Goal: Task Accomplishment & Management: Use online tool/utility

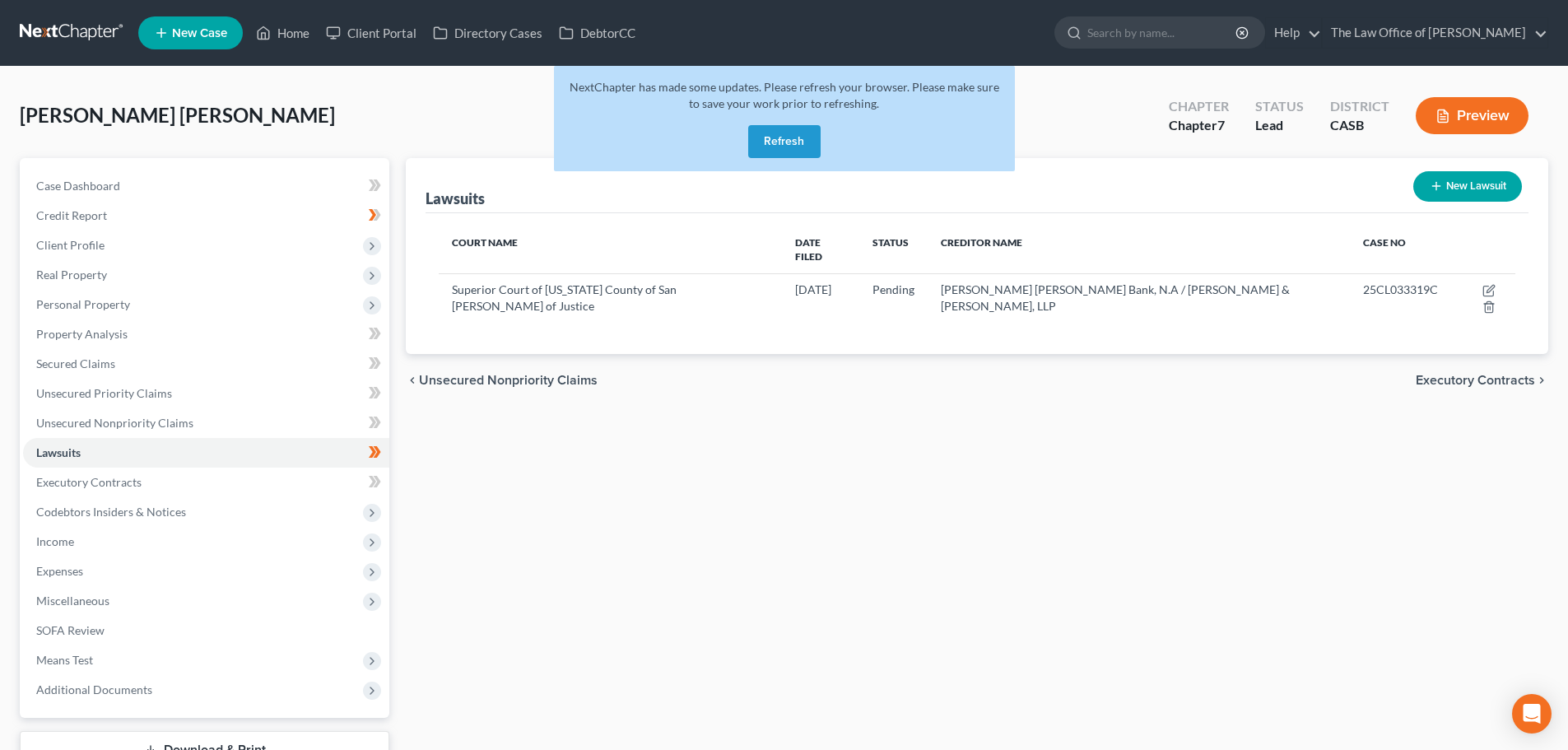
click at [784, 134] on button "Refresh" at bounding box center [785, 141] width 72 height 32
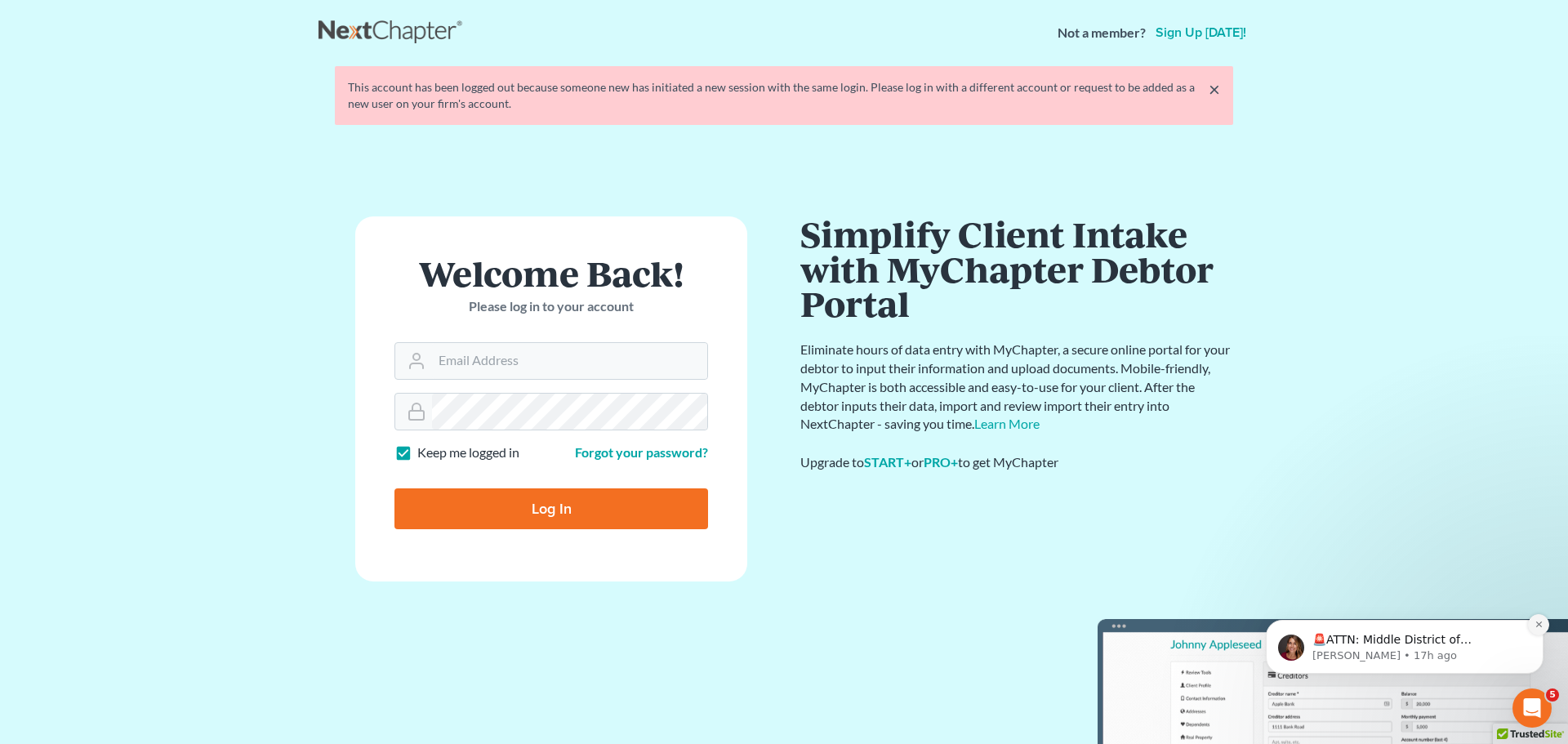
click at [1534, 623] on icon "Dismiss notification" at bounding box center [1539, 624] width 9 height 9
